Goal: Information Seeking & Learning: Learn about a topic

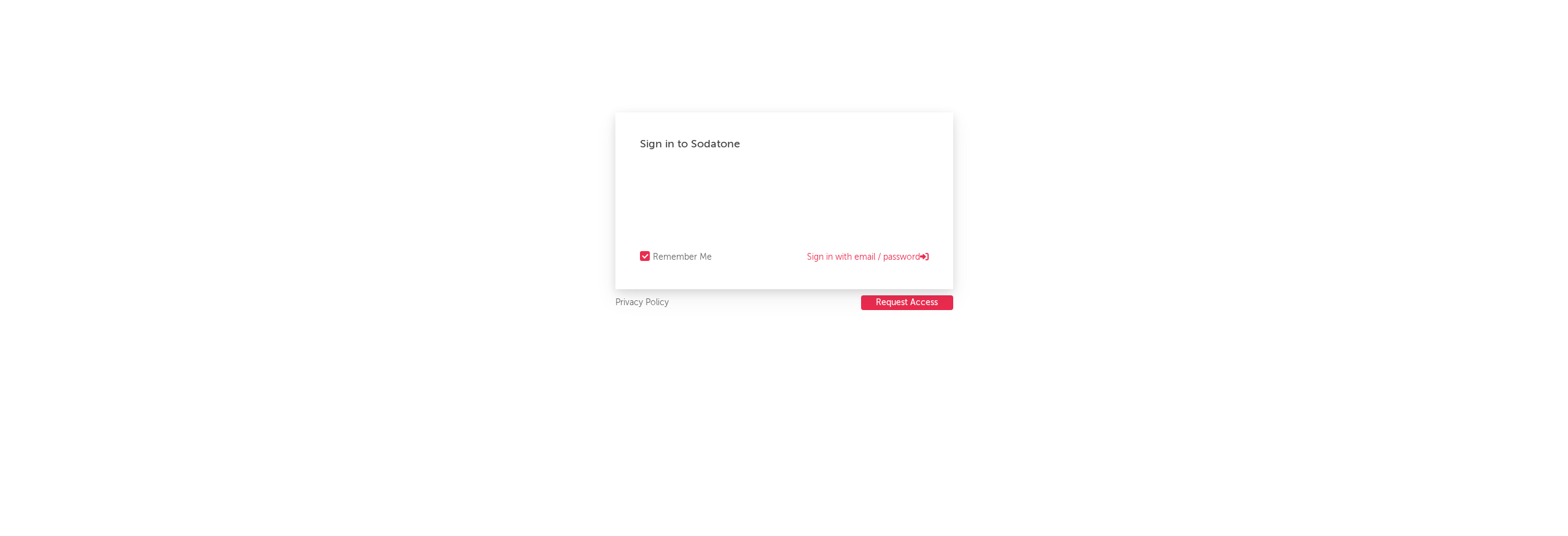
select select "recorded_music"
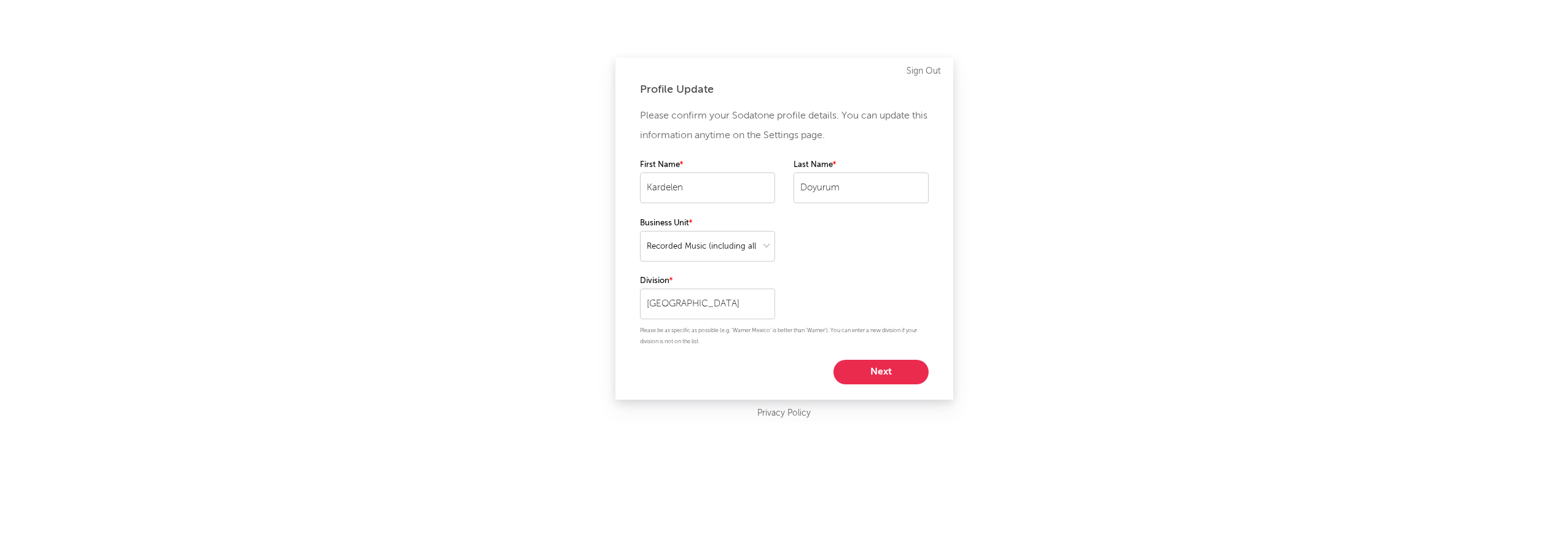
click at [874, 373] on button "Next" at bounding box center [881, 372] width 95 height 25
select select "assistant_coordinator"
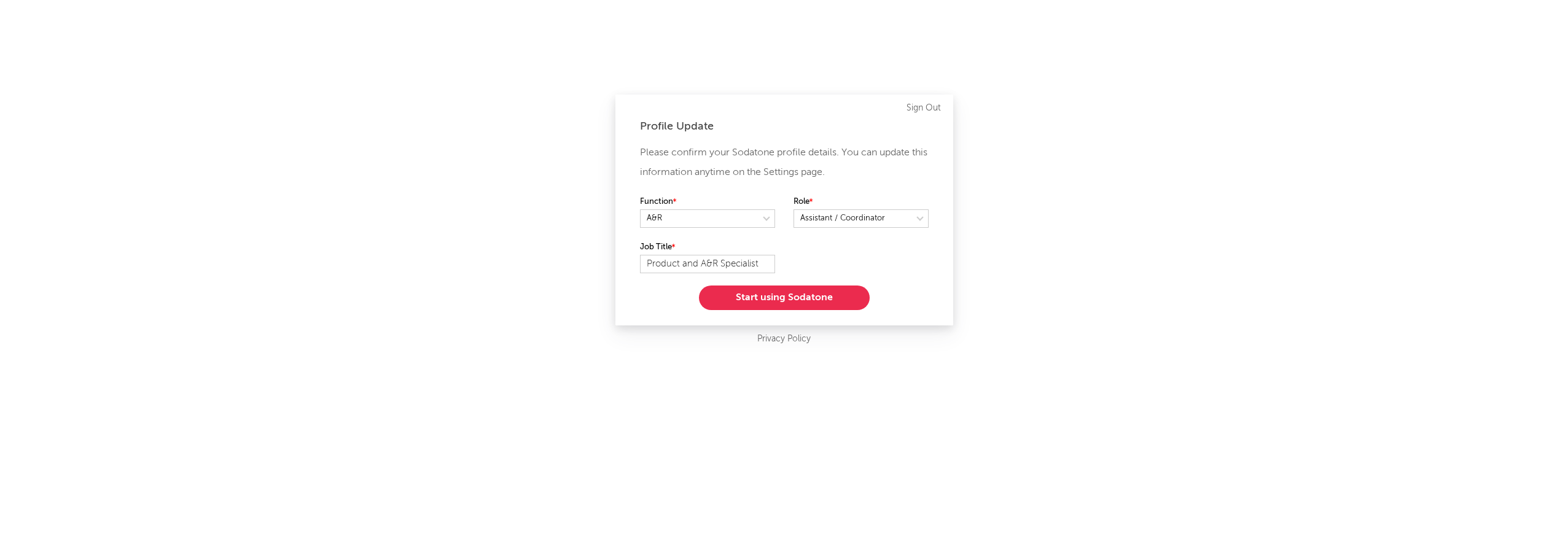
click at [789, 307] on button "Start using Sodatone" at bounding box center [784, 297] width 170 height 25
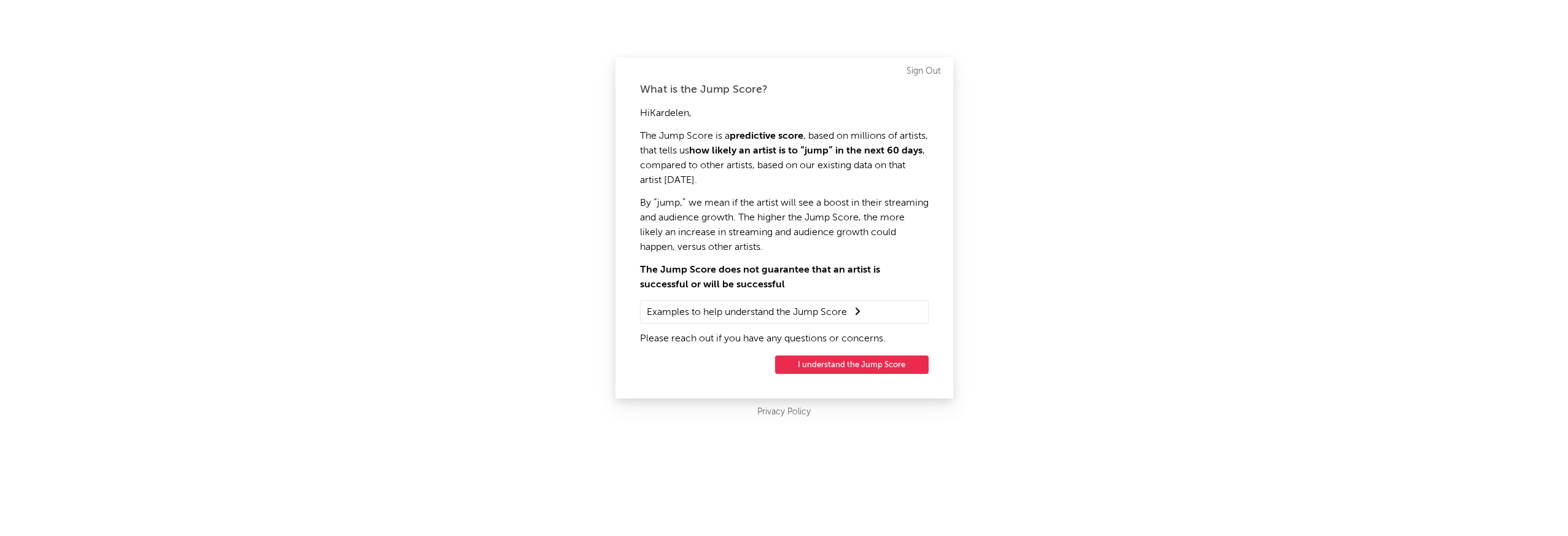
click at [848, 362] on button "I understand the Jump Score" at bounding box center [852, 365] width 154 height 18
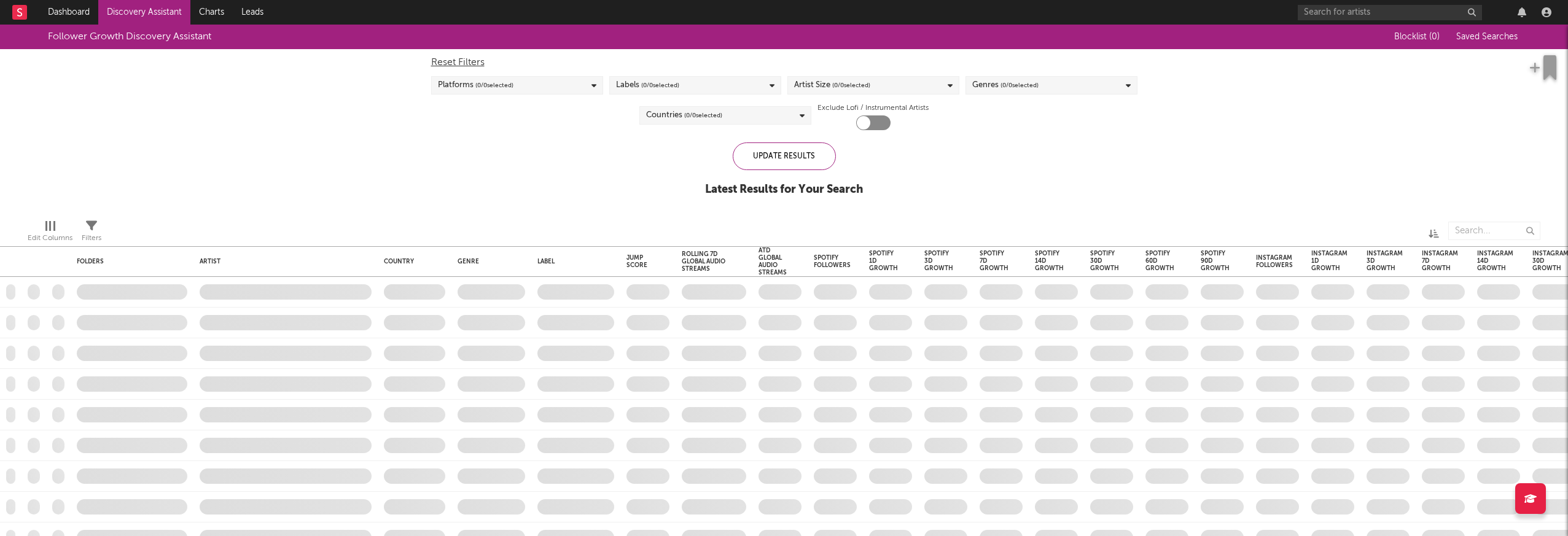
checkbox input "true"
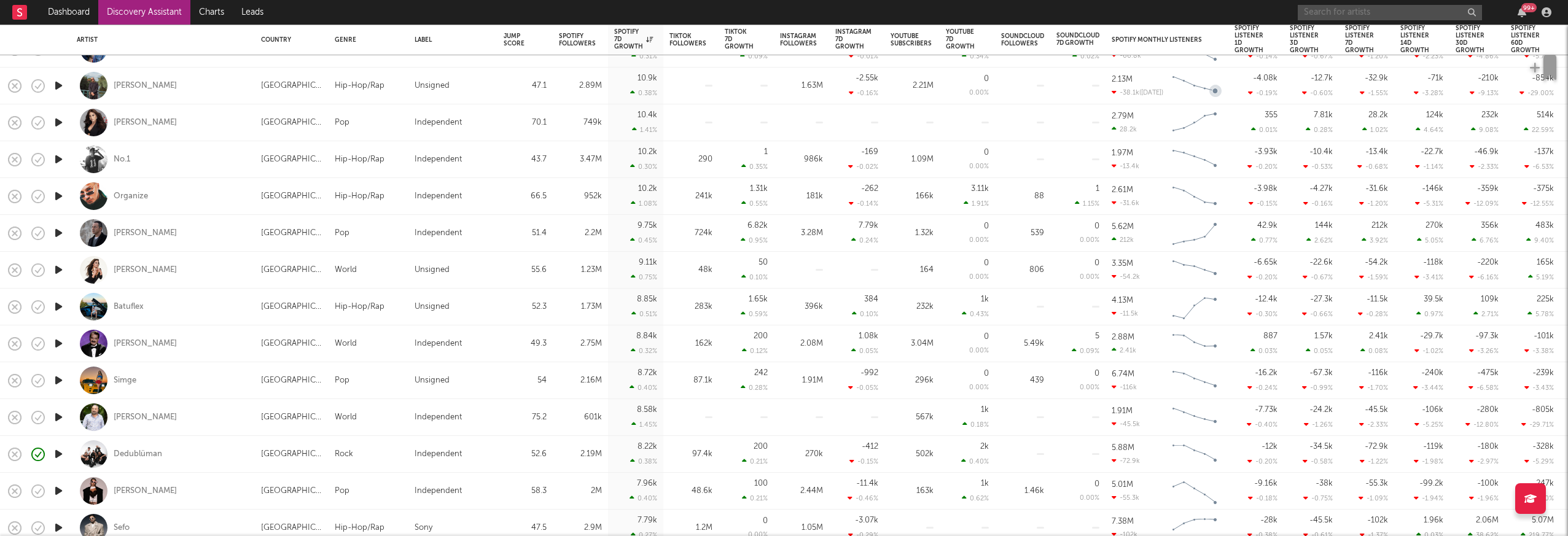
click at [1402, 14] on input "text" at bounding box center [1390, 12] width 184 height 15
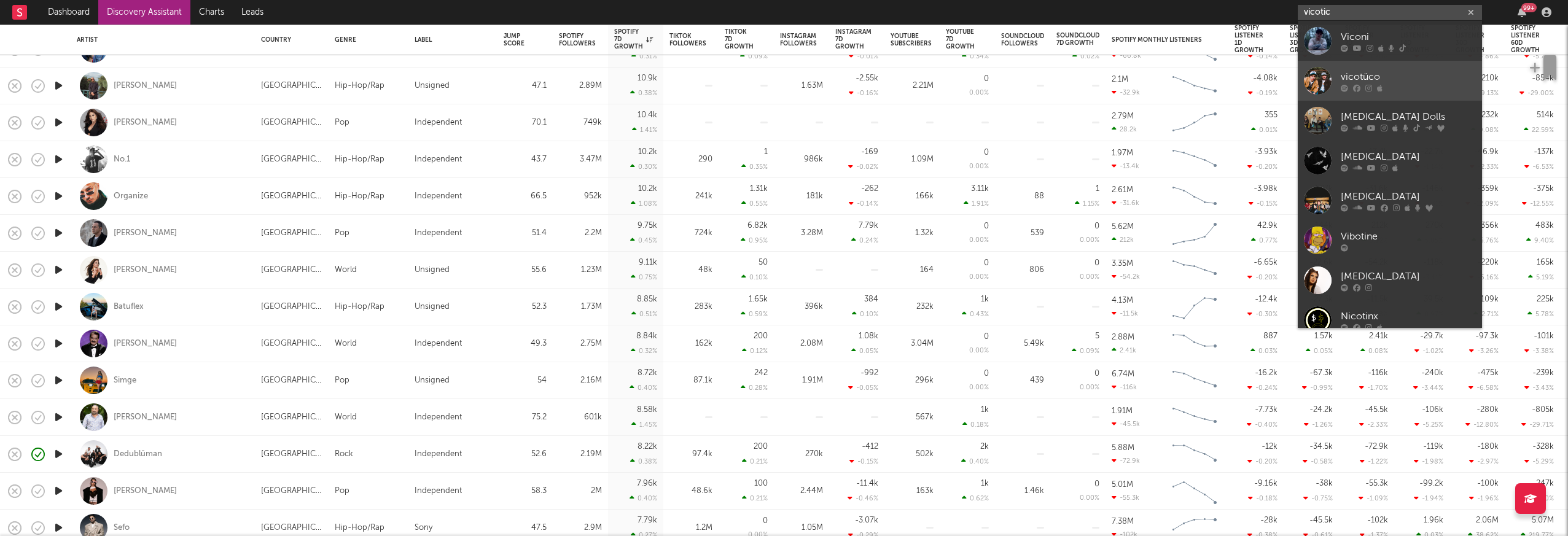
type input "vicotic"
click at [1418, 75] on div "vicotüco" at bounding box center [1408, 77] width 135 height 15
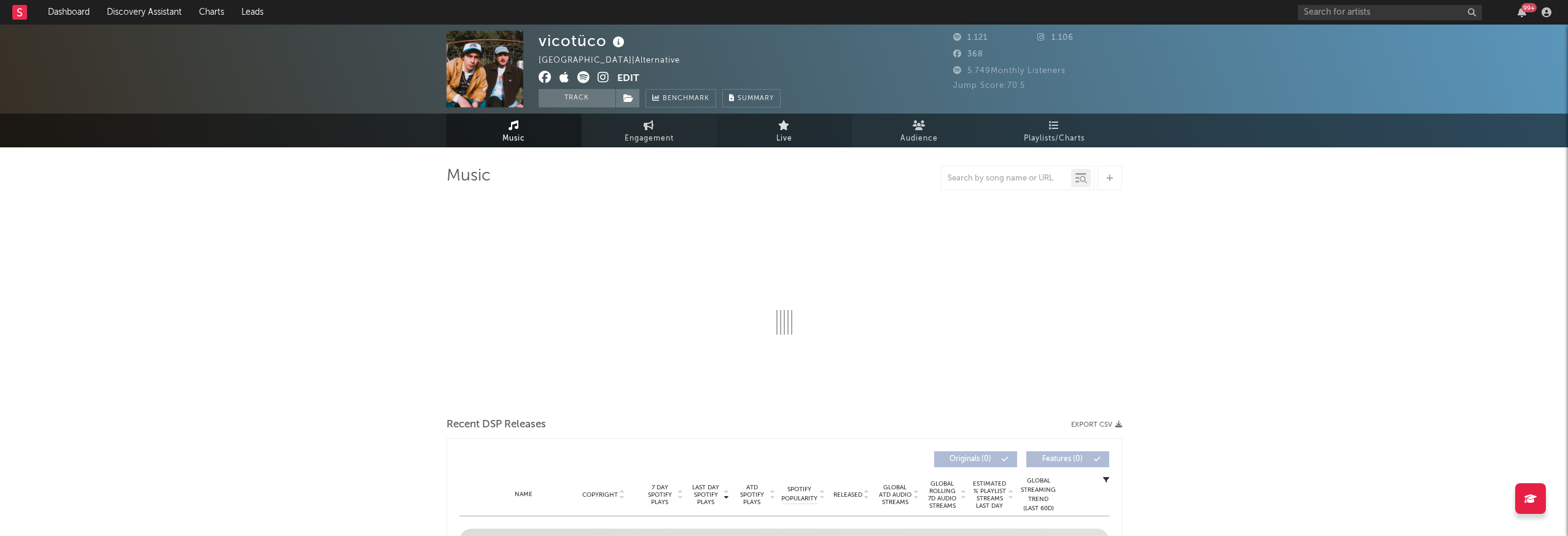
select select "6m"
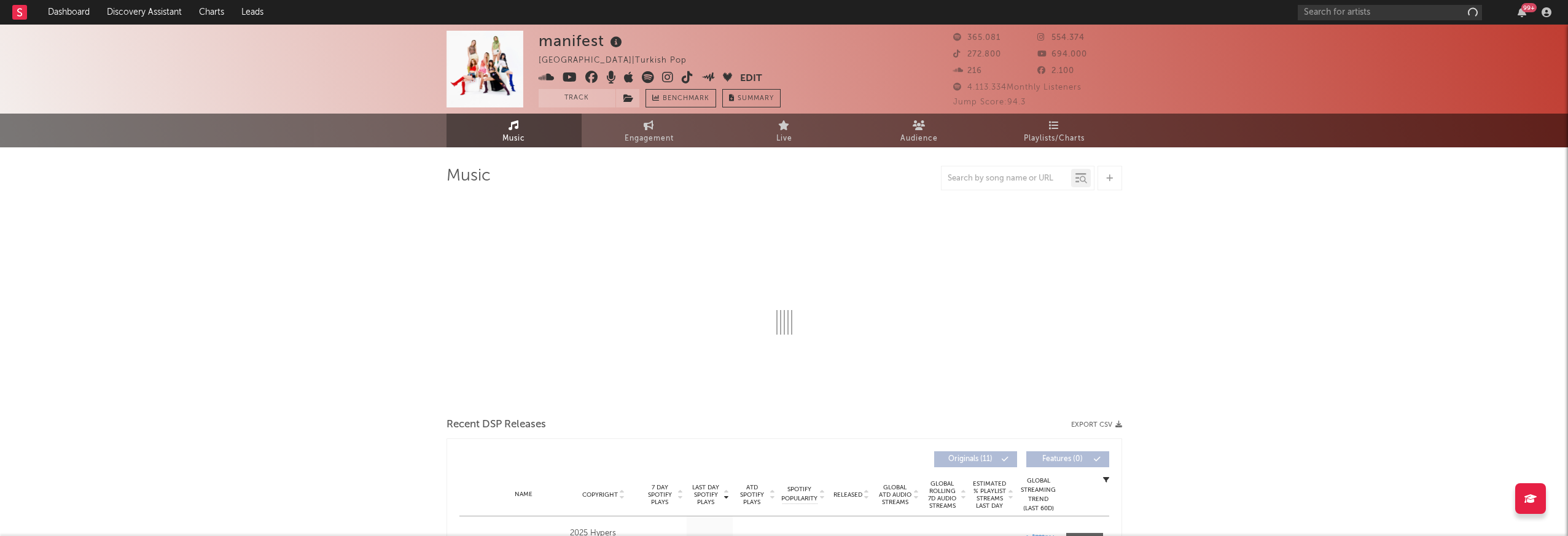
select select "6m"
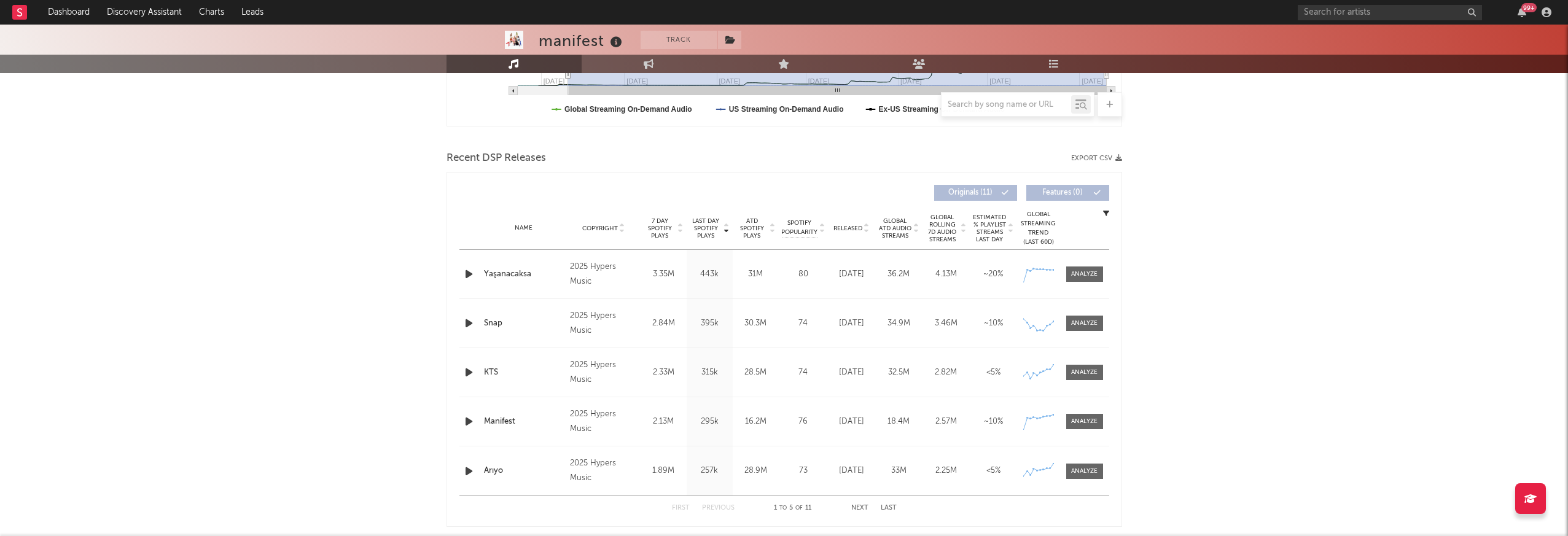
scroll to position [368, 0]
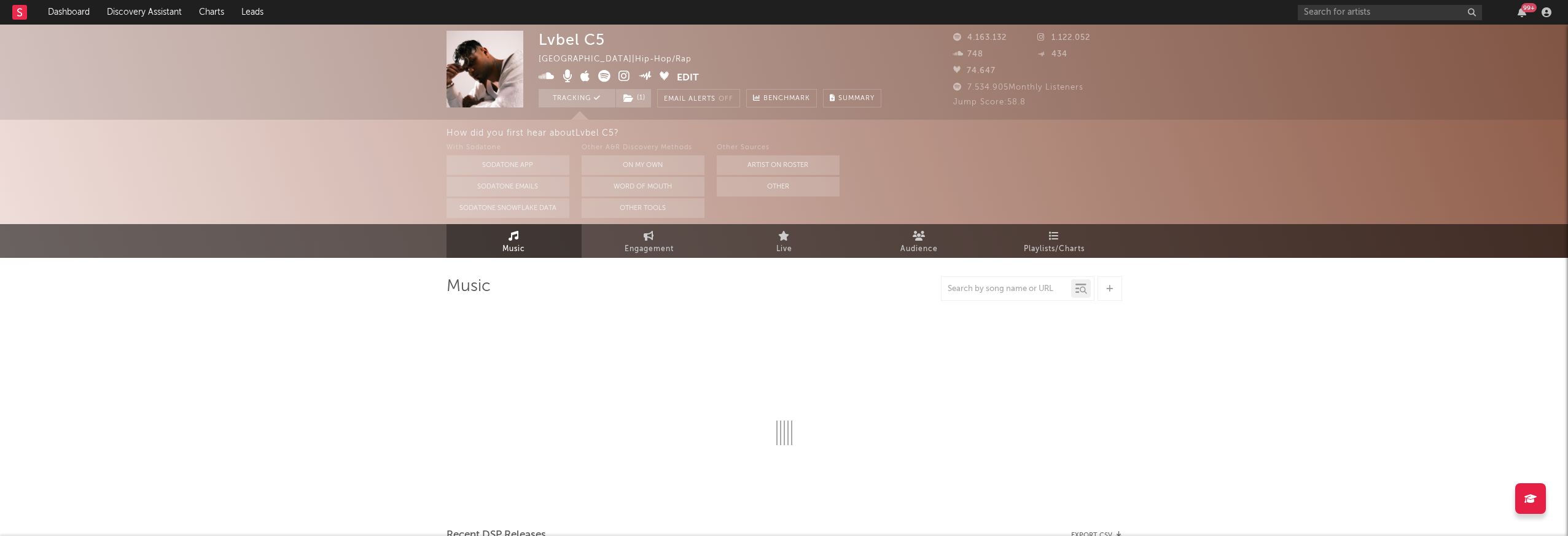
select select "6m"
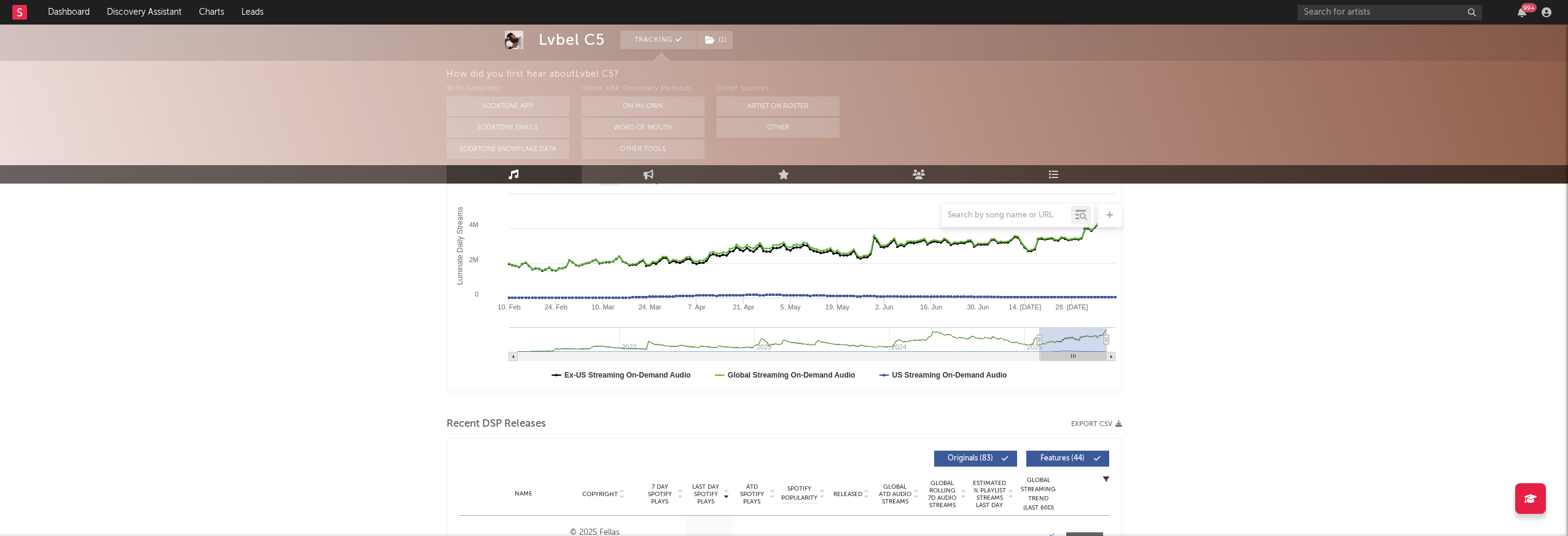
scroll to position [144, 0]
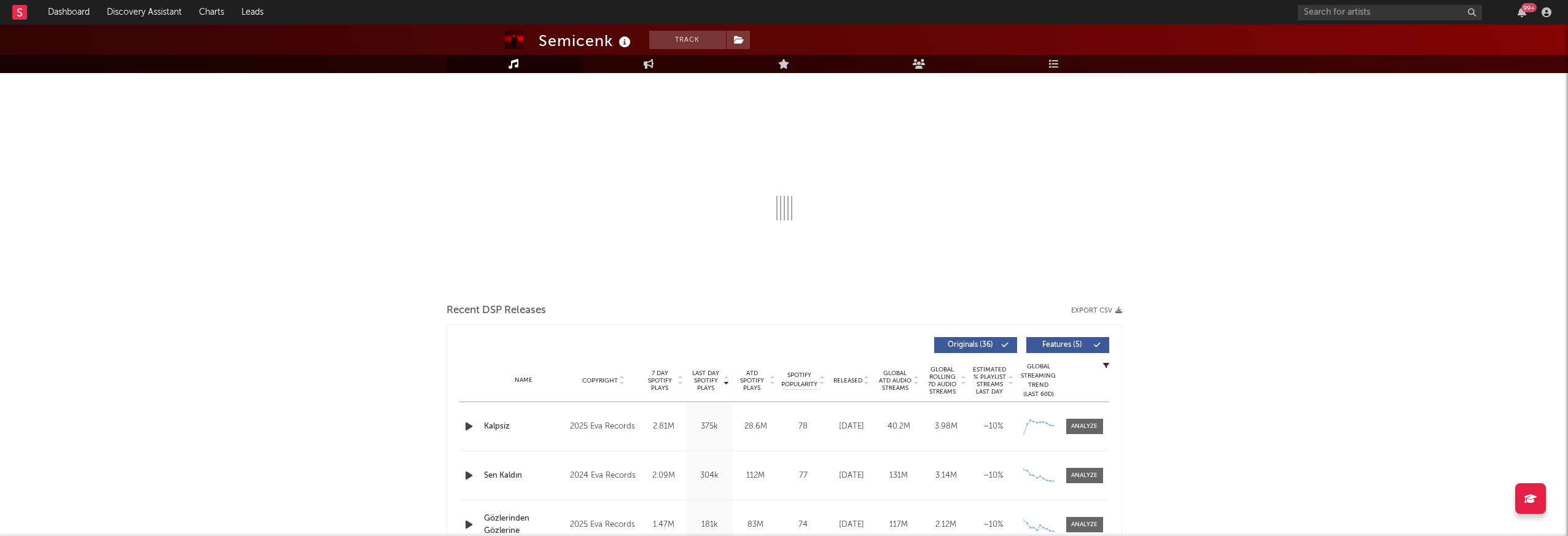
select select "6m"
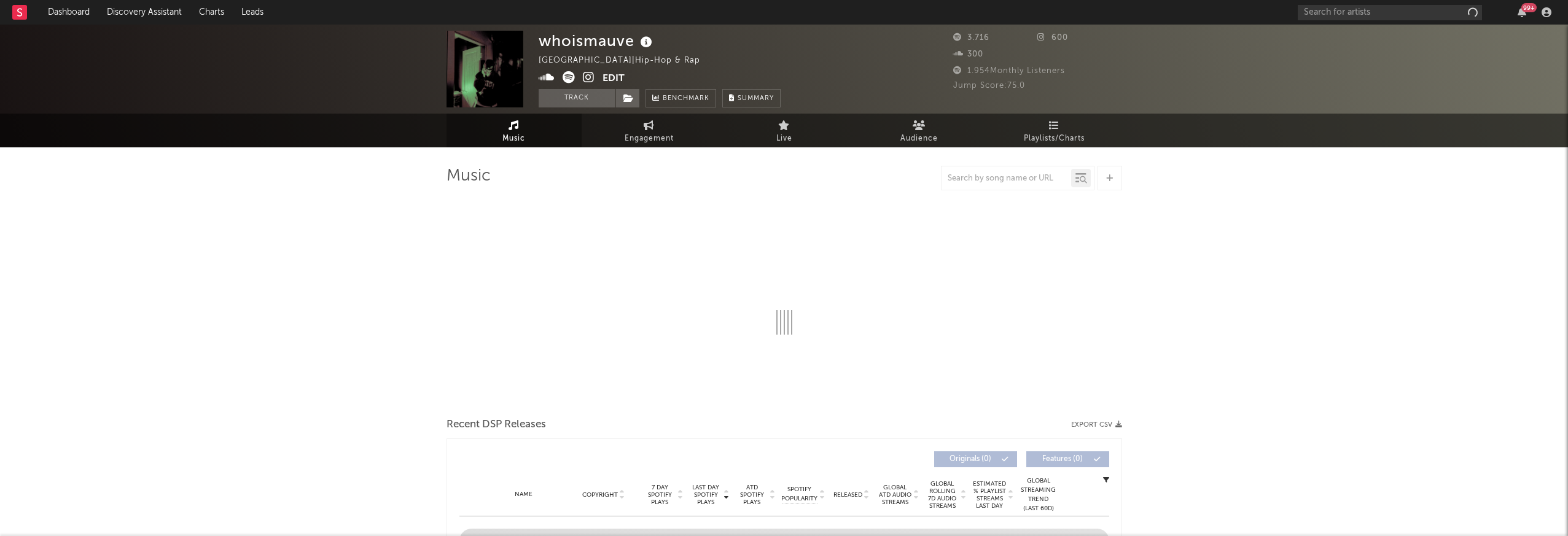
select select "1w"
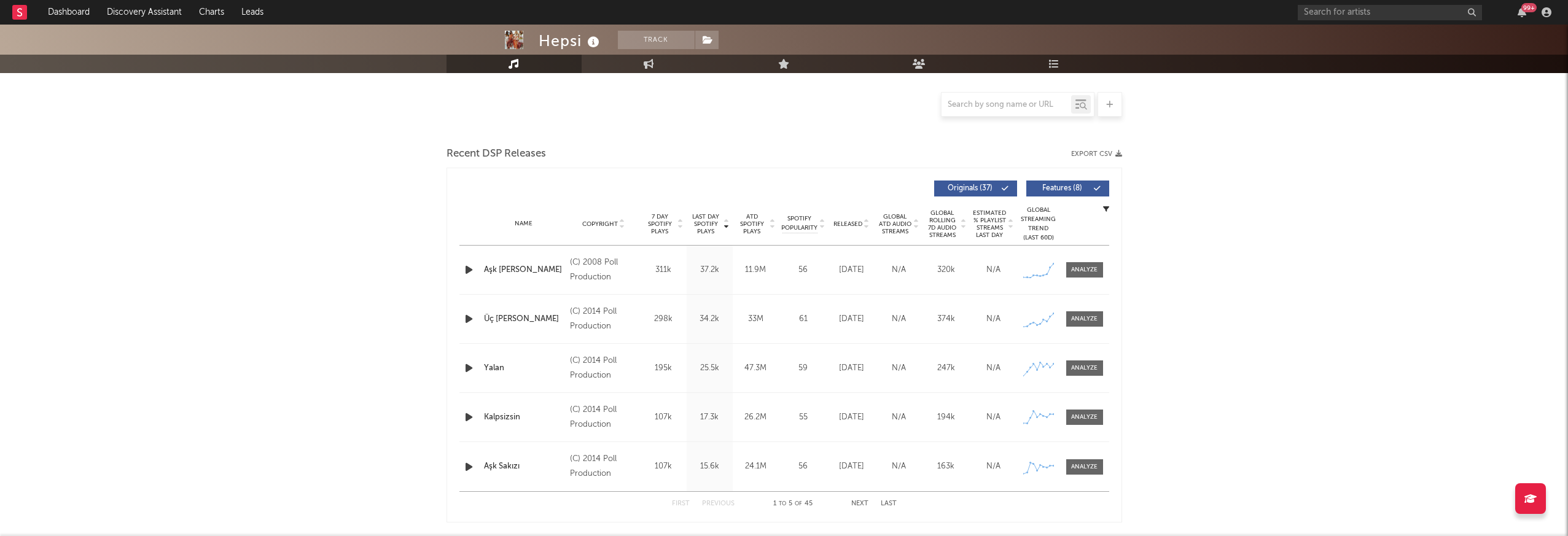
scroll to position [368, 0]
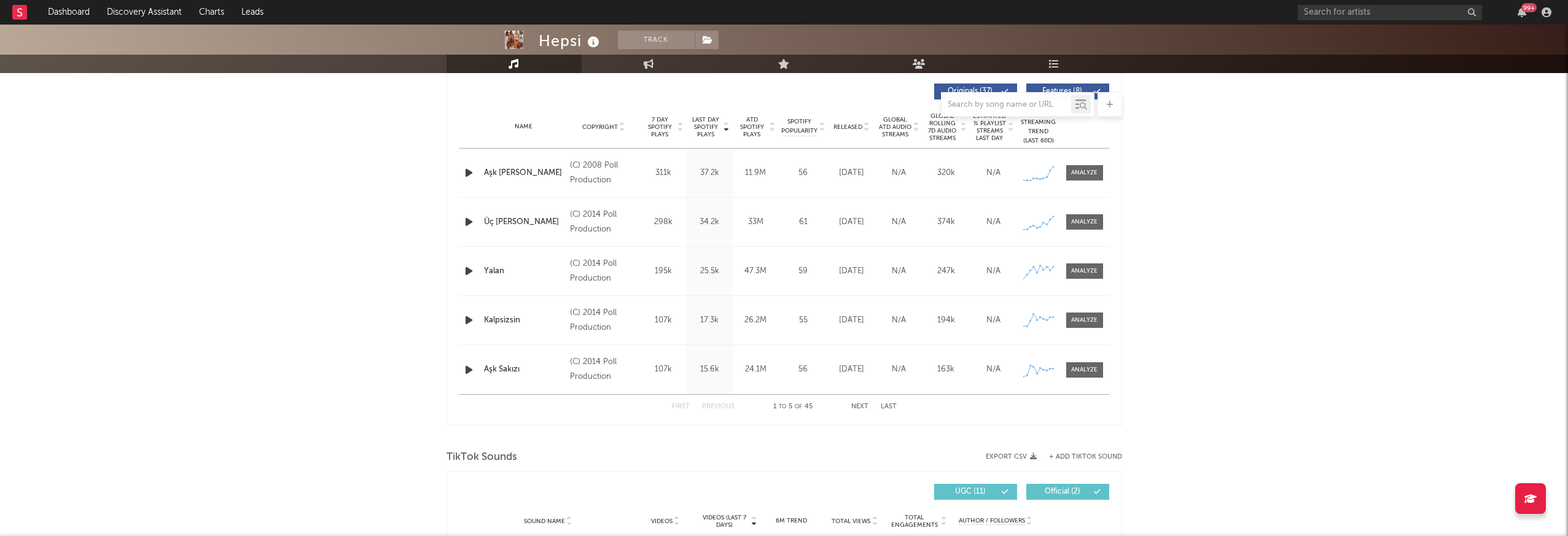
select select "6m"
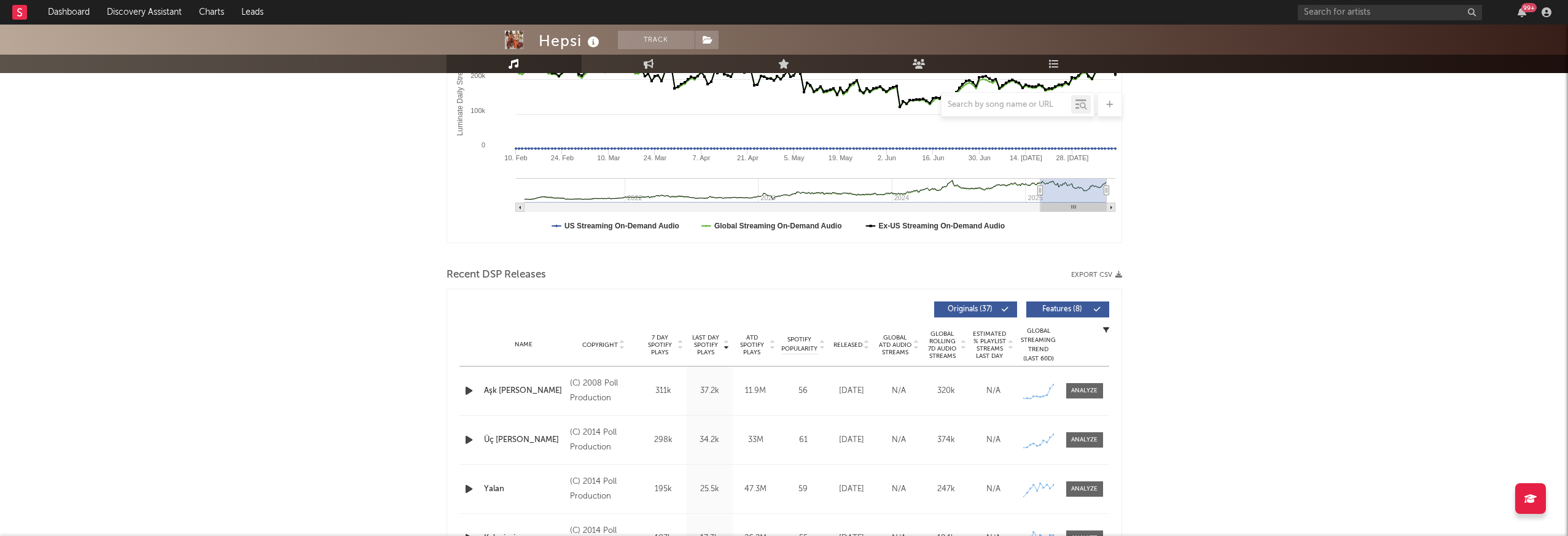
scroll to position [0, 0]
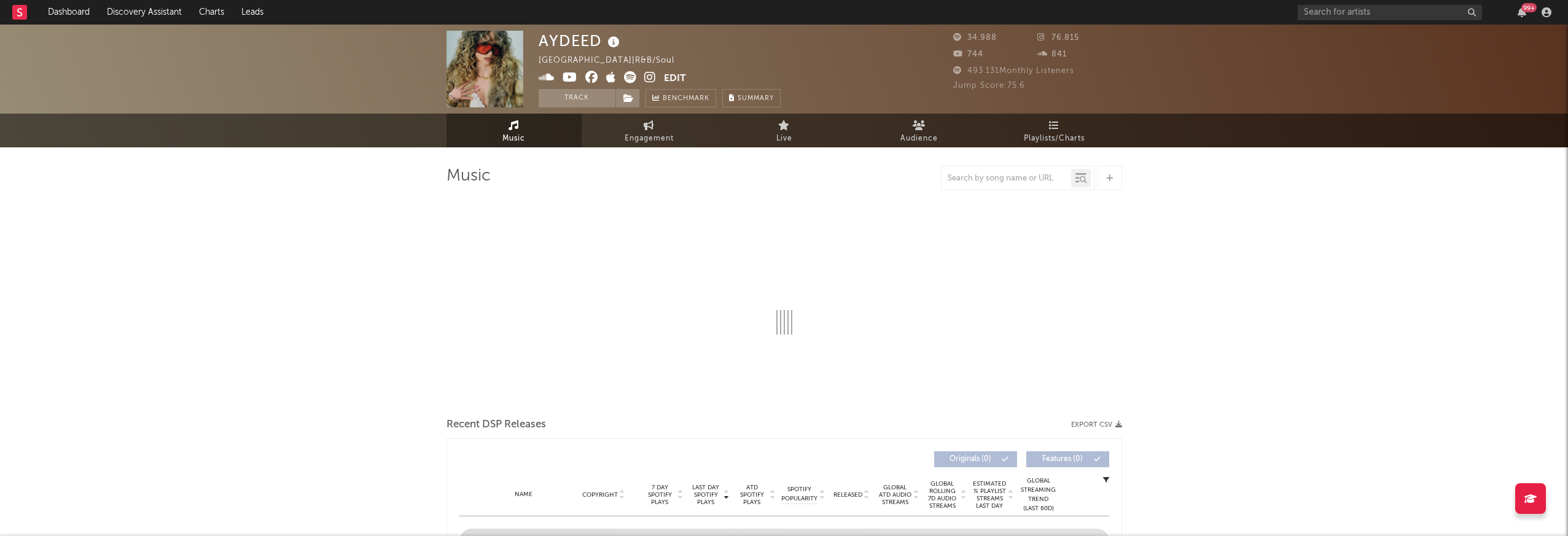
select select "6m"
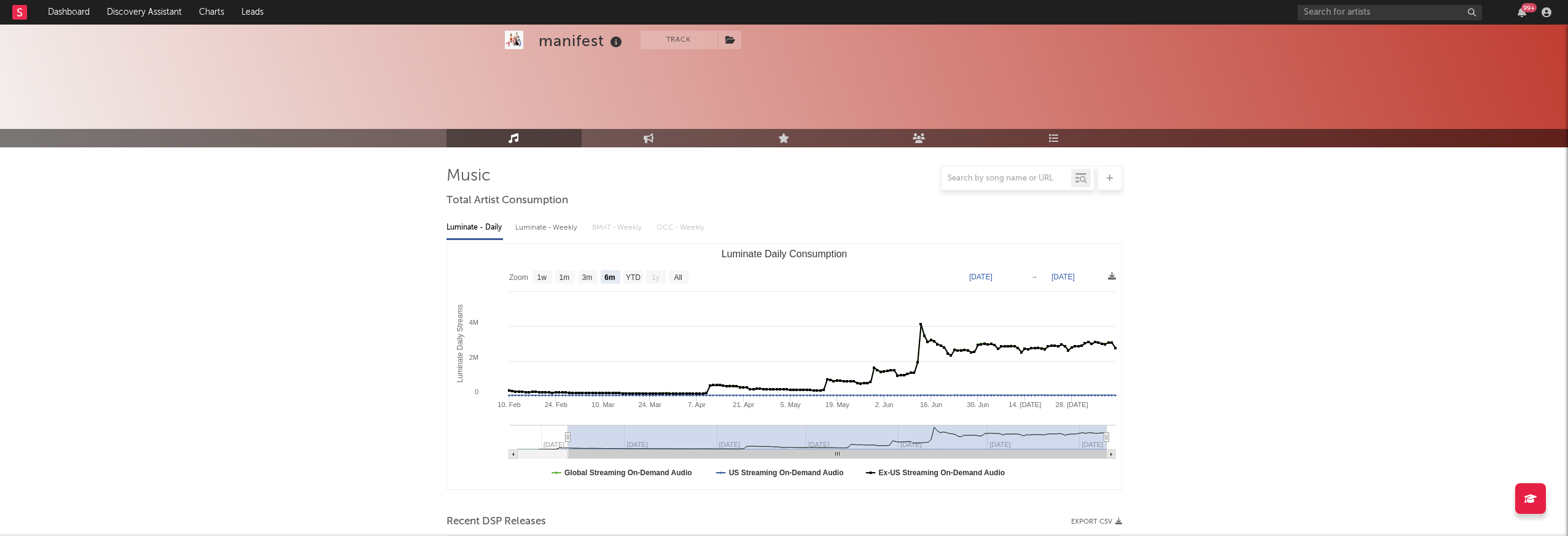
select select "6m"
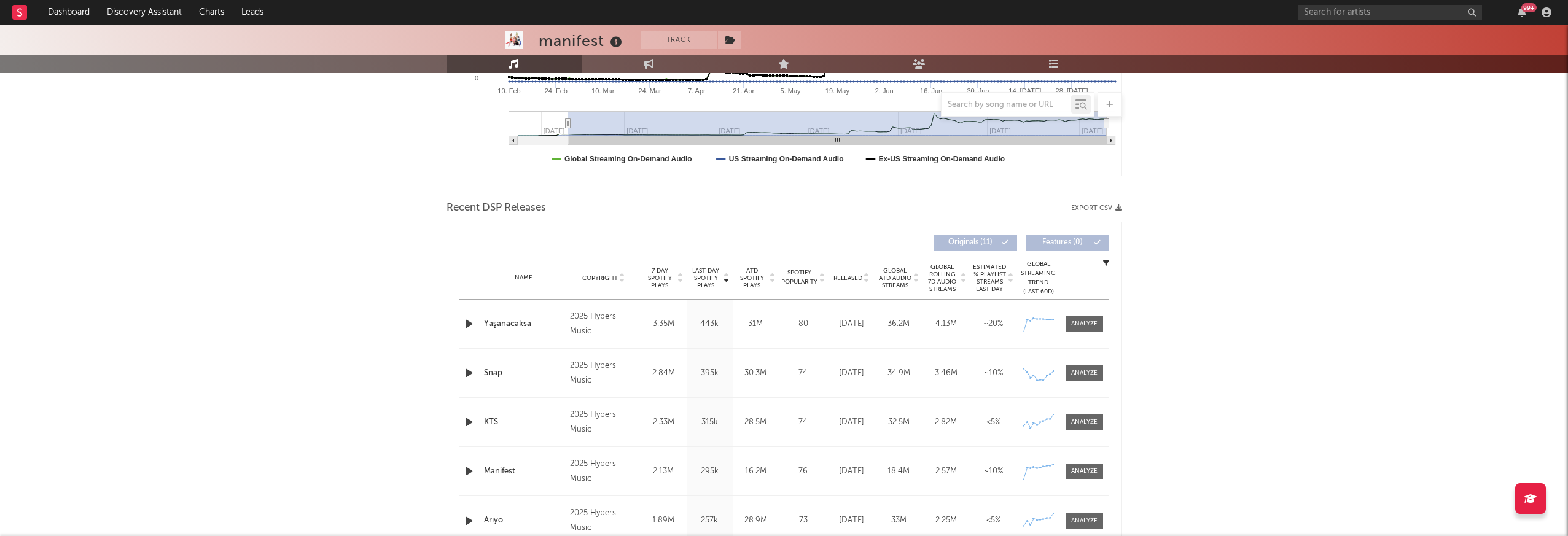
scroll to position [310, 0]
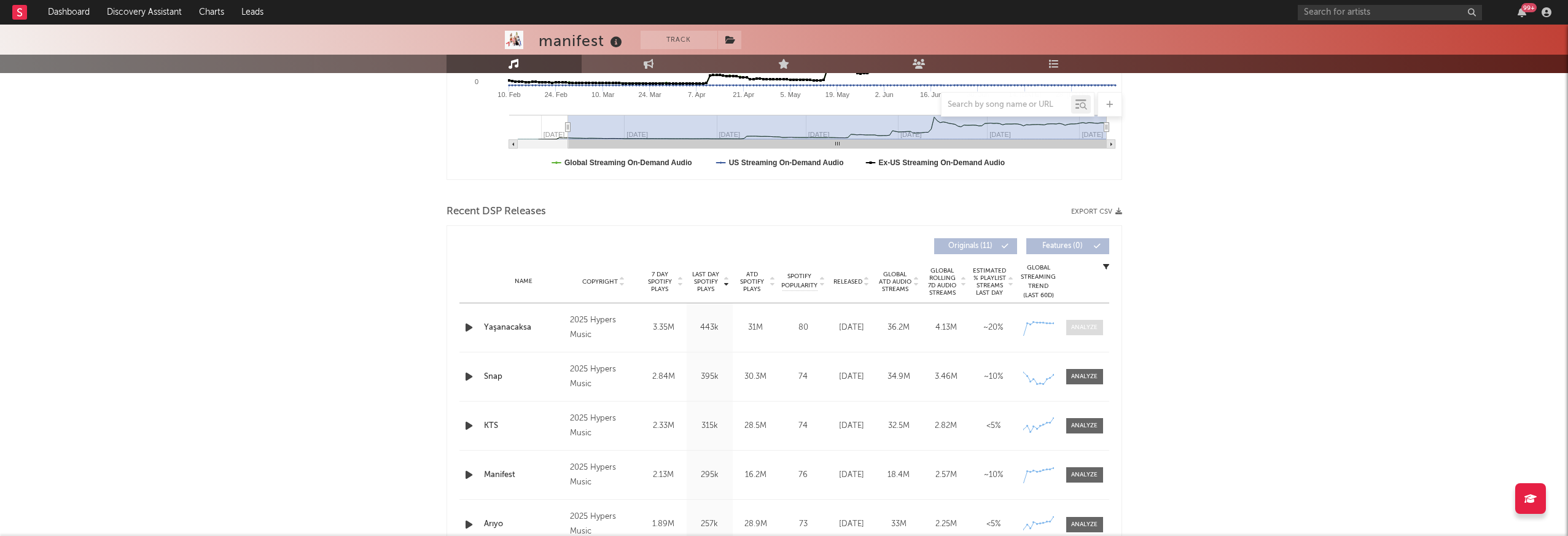
click at [1088, 328] on div at bounding box center [1084, 327] width 26 height 10
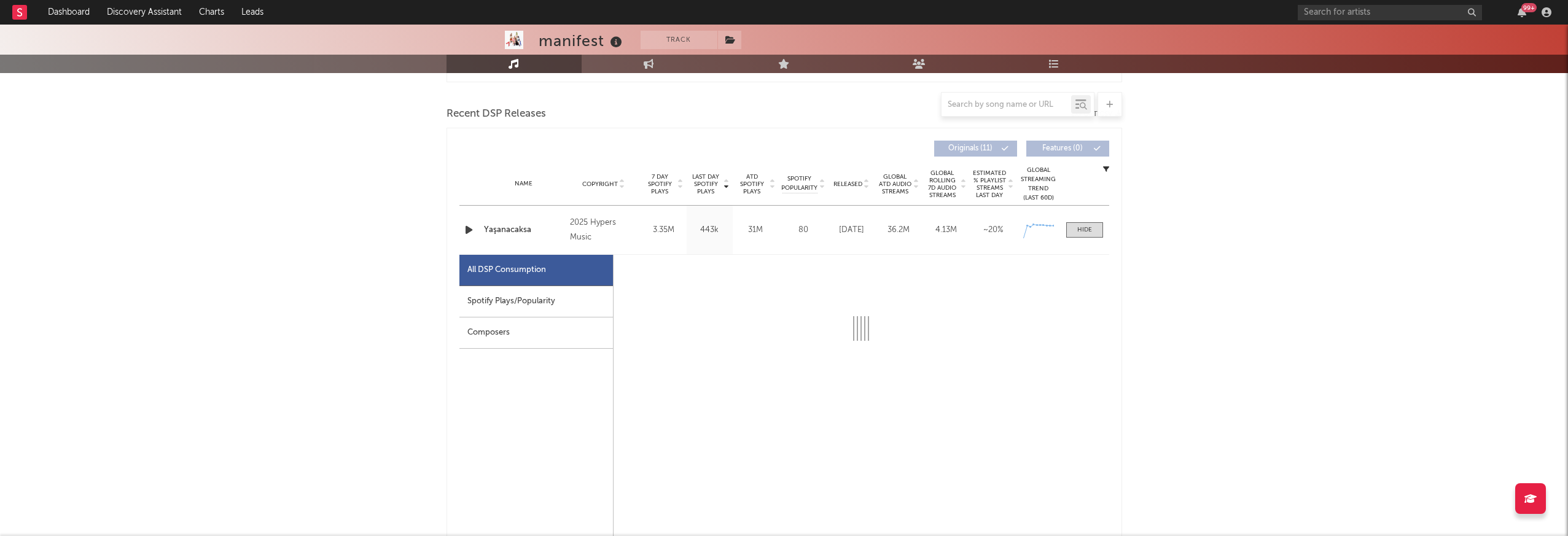
select select "1w"
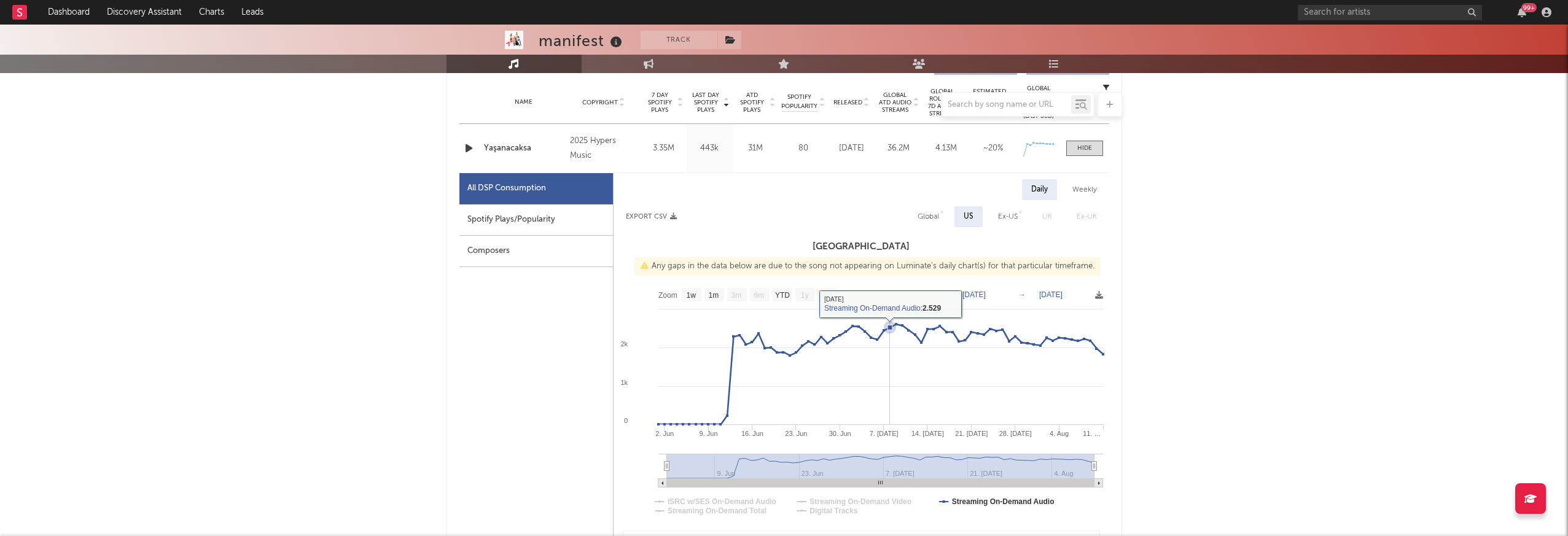
scroll to position [495, 0]
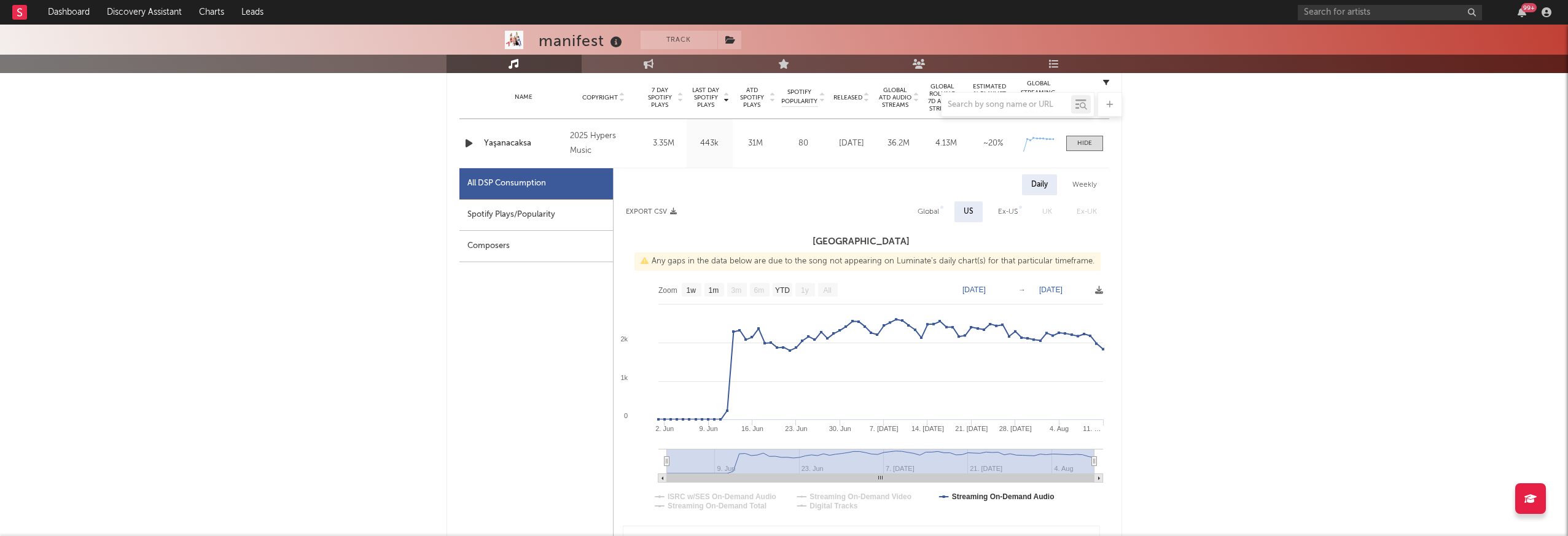
click at [1015, 209] on div "Ex-US" at bounding box center [1008, 212] width 20 height 15
select select "1w"
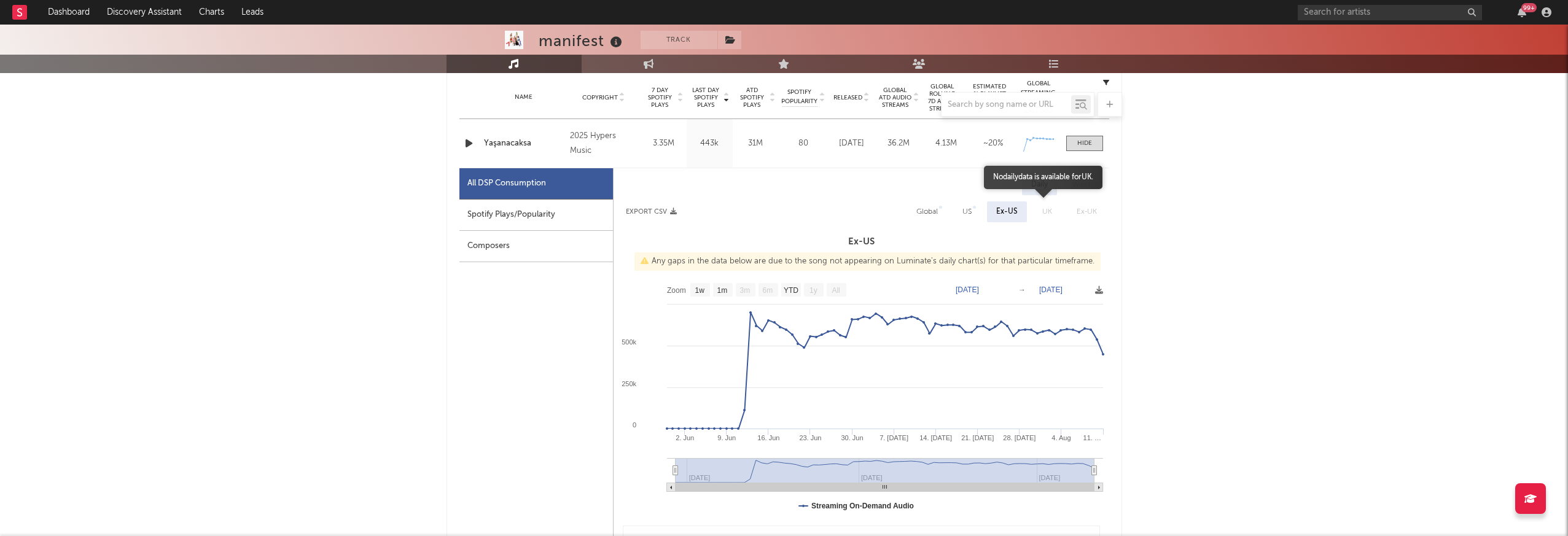
click at [1043, 210] on span "UK" at bounding box center [1046, 212] width 34 height 21
click at [1084, 211] on span "Ex-UK" at bounding box center [1086, 212] width 45 height 21
click at [926, 213] on div "Global" at bounding box center [927, 212] width 21 height 15
select select "1w"
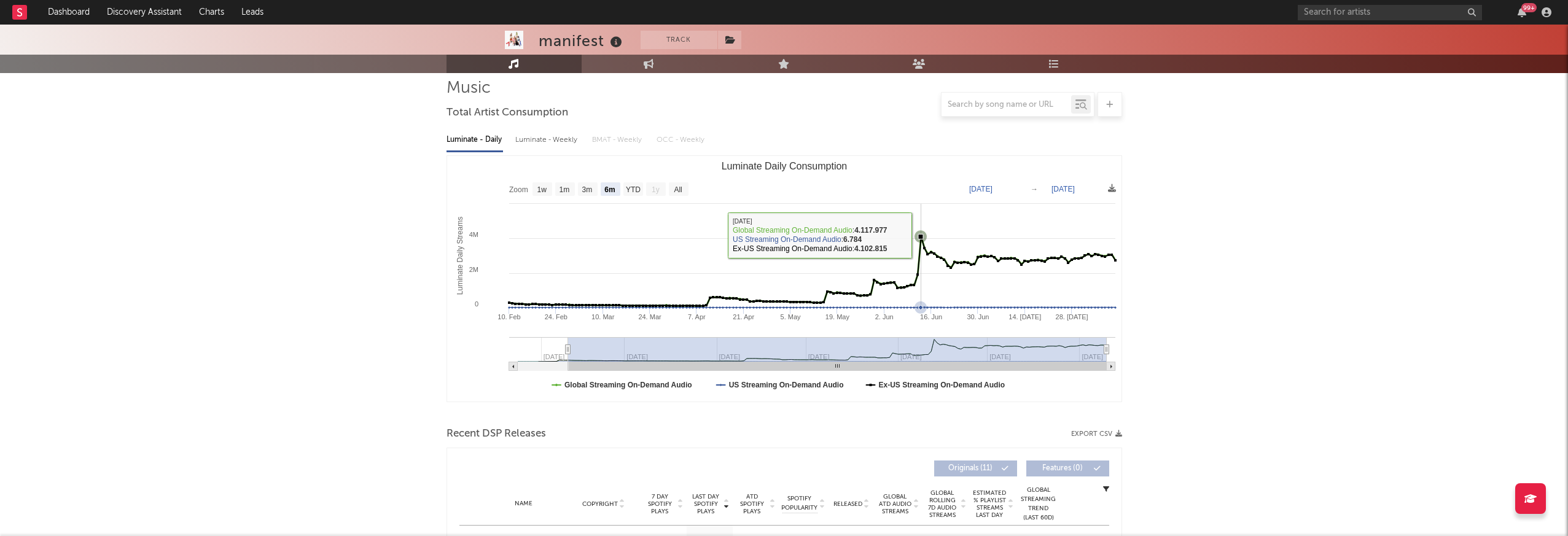
scroll to position [0, 0]
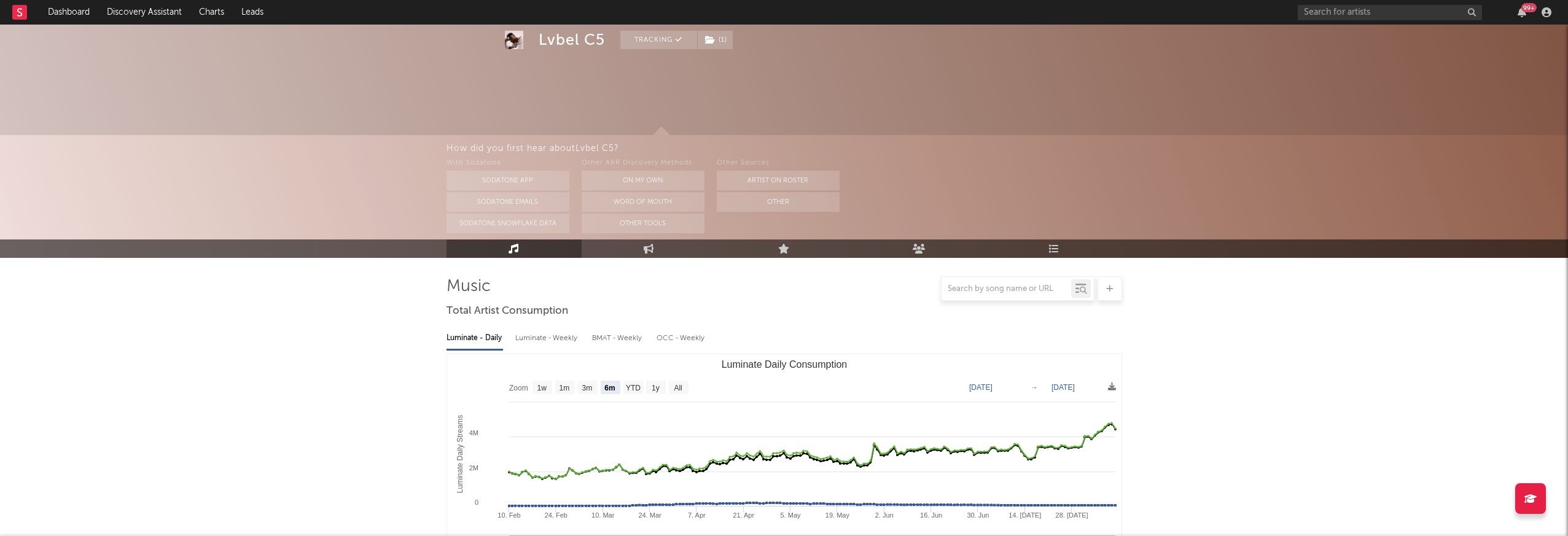
select select "6m"
